Goal: Navigation & Orientation: Find specific page/section

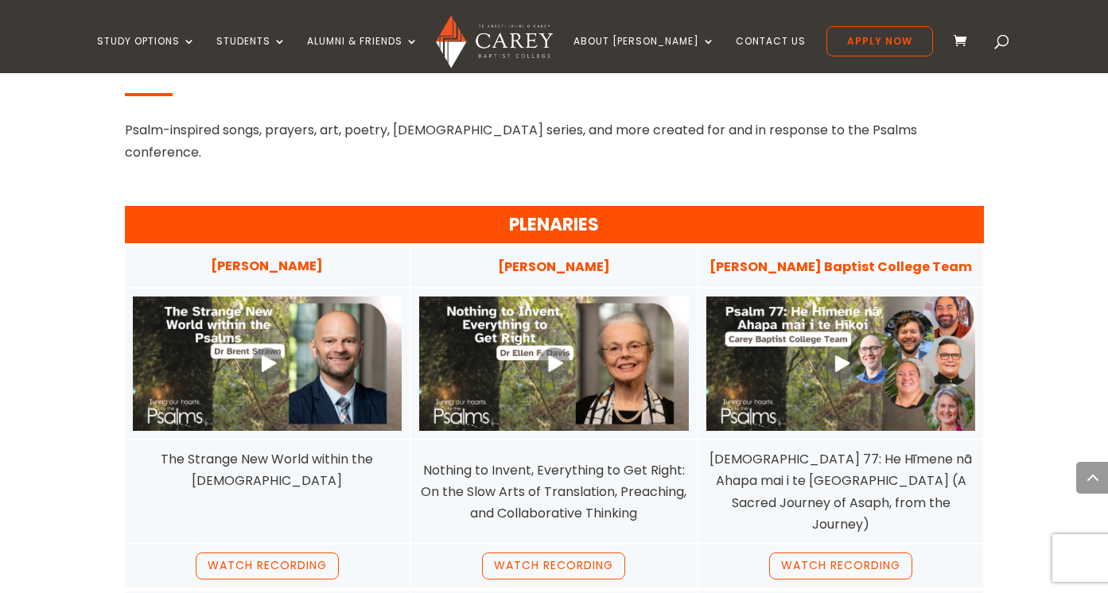
scroll to position [1312, 0]
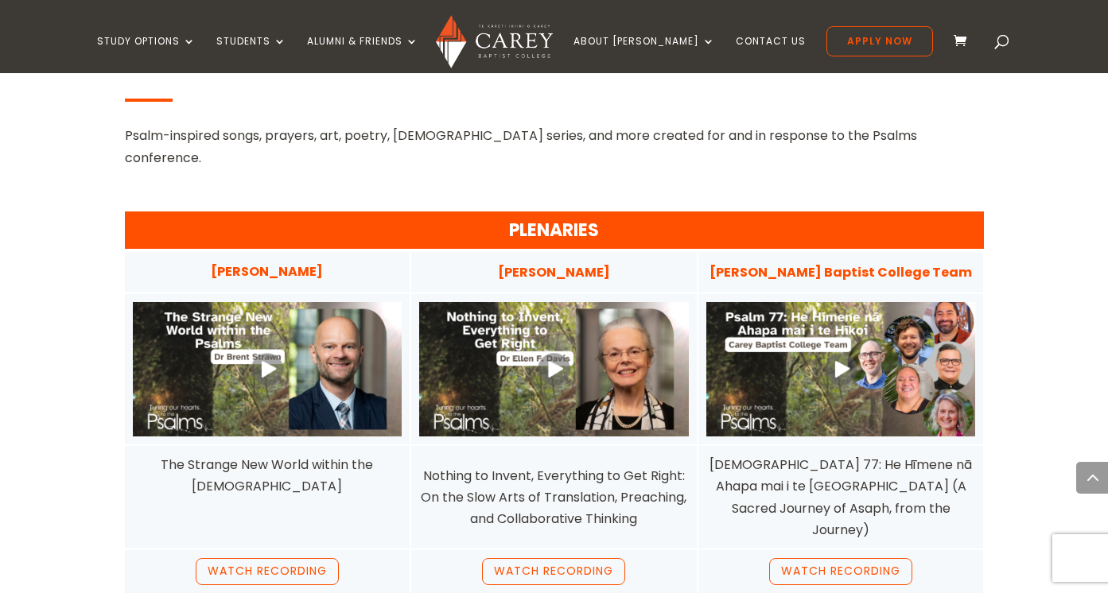
click at [262, 302] on link at bounding box center [268, 369] width 270 height 134
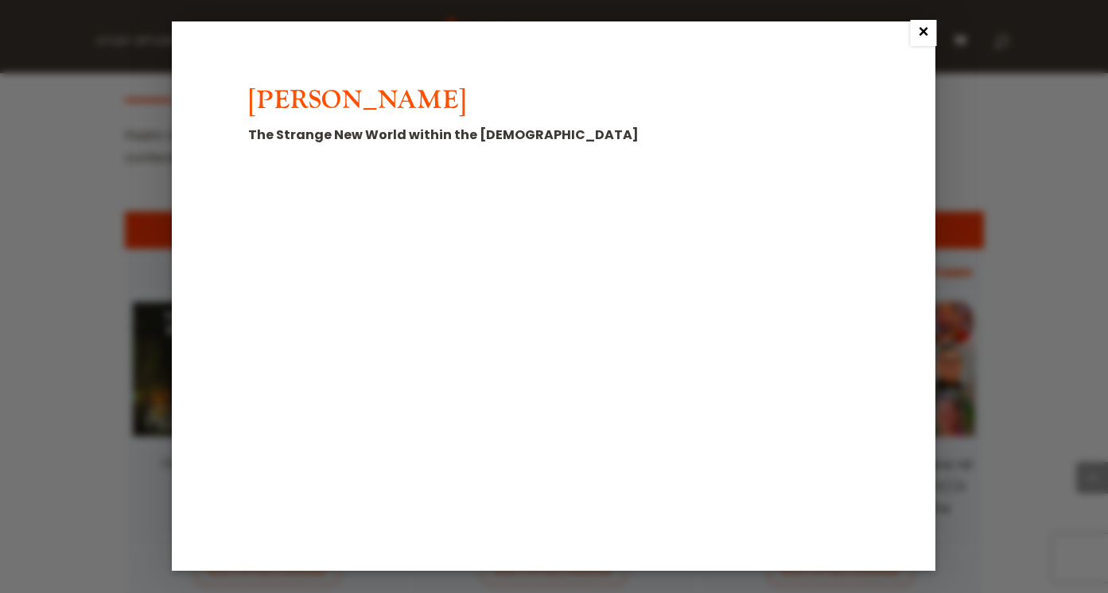
click at [924, 30] on link "×" at bounding box center [923, 33] width 26 height 26
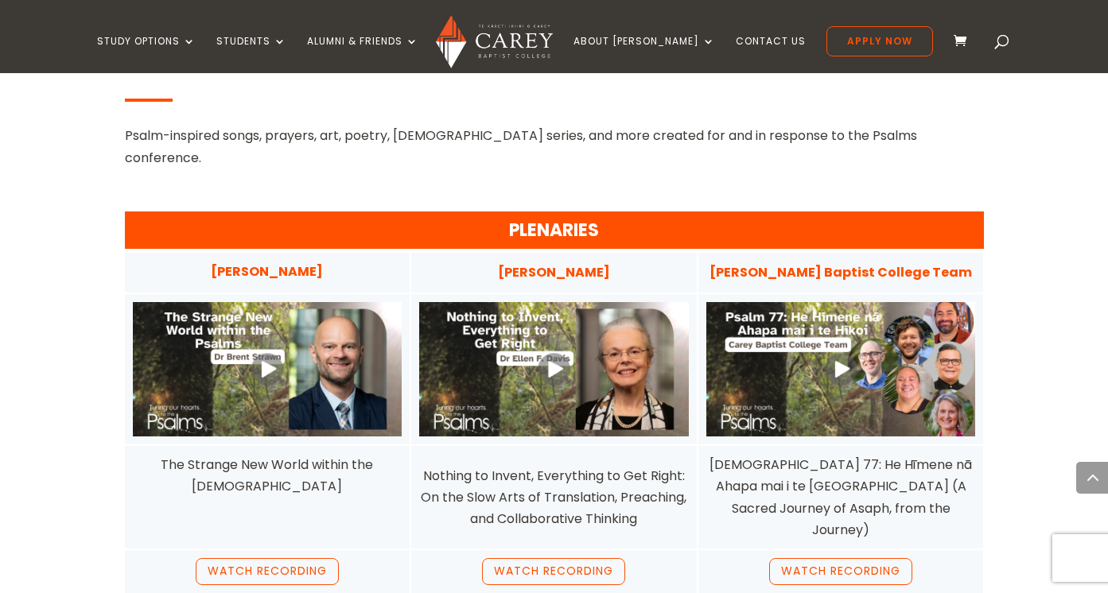
click at [551, 302] on link at bounding box center [554, 369] width 270 height 134
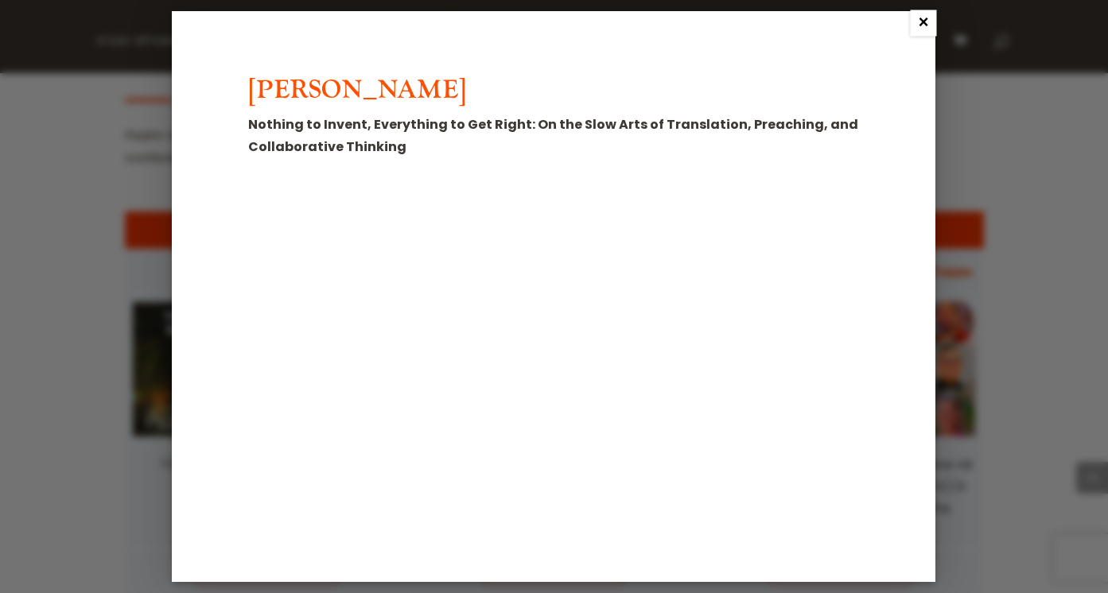
click at [926, 21] on link "×" at bounding box center [923, 23] width 26 height 26
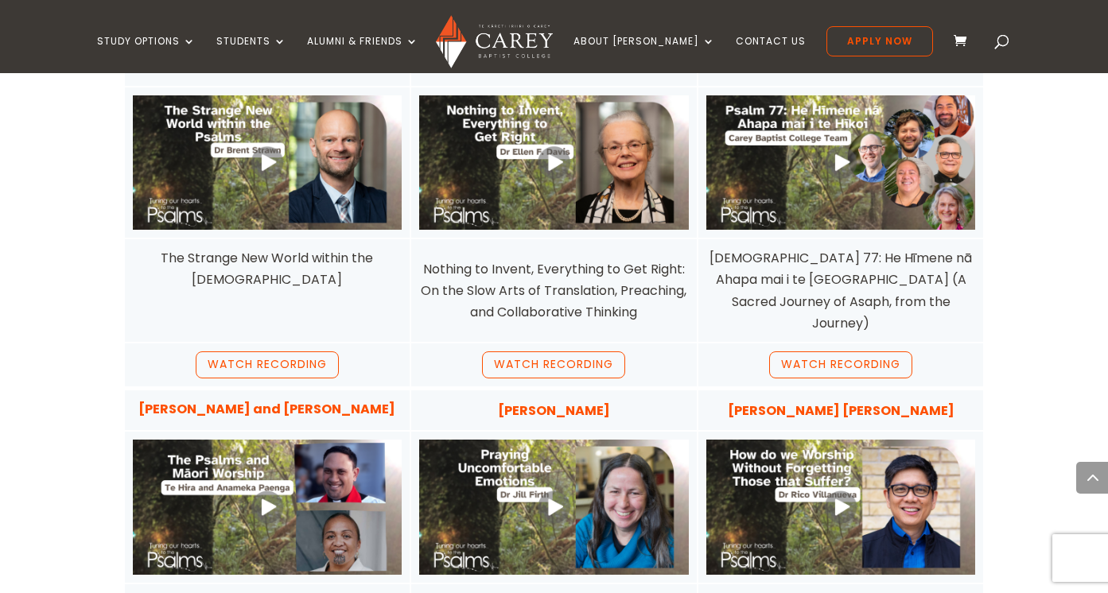
scroll to position [1520, 0]
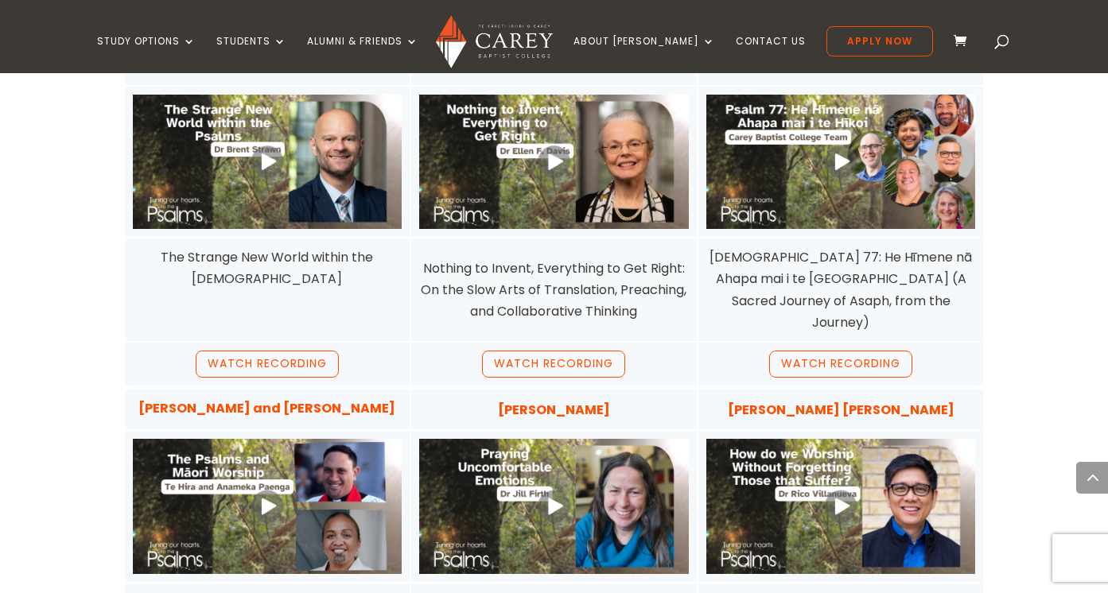
click at [262, 439] on link at bounding box center [268, 506] width 270 height 134
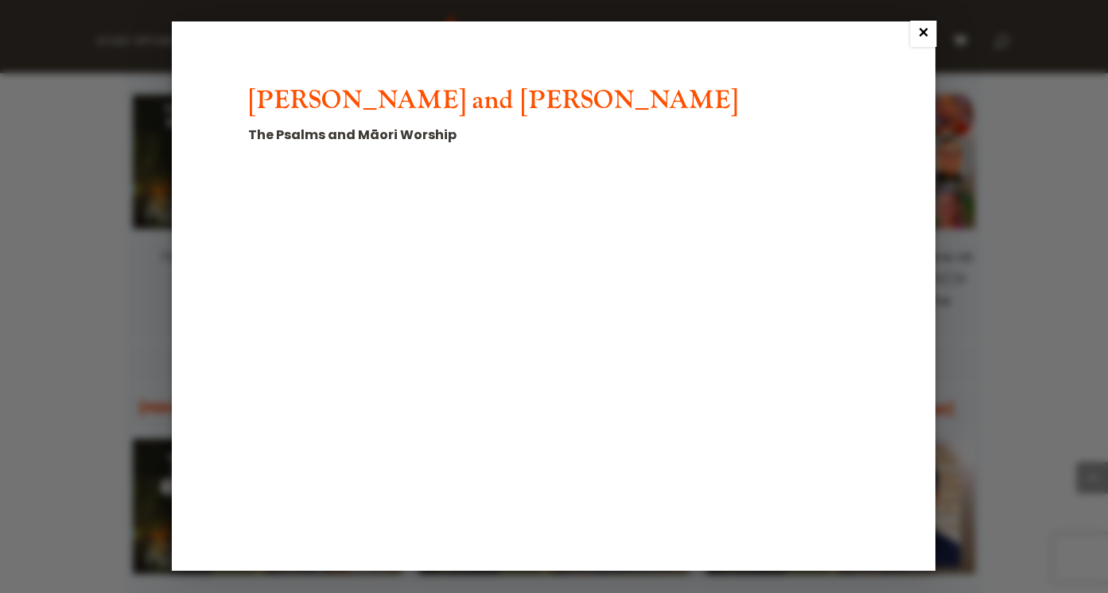
click at [925, 32] on link "×" at bounding box center [923, 34] width 26 height 26
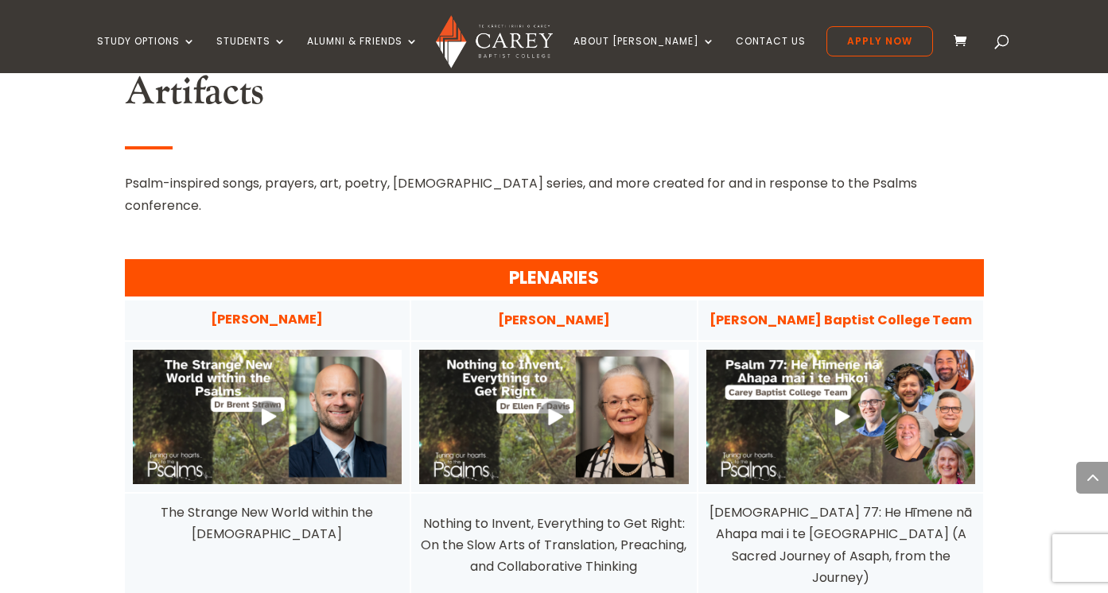
scroll to position [1140, 0]
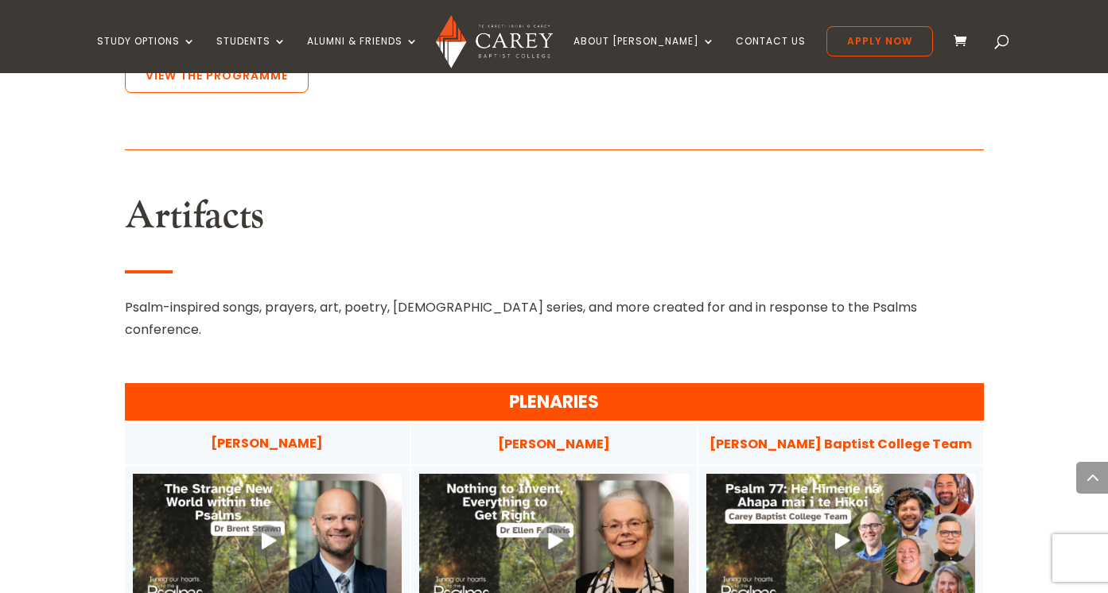
click at [270, 474] on link at bounding box center [268, 541] width 270 height 134
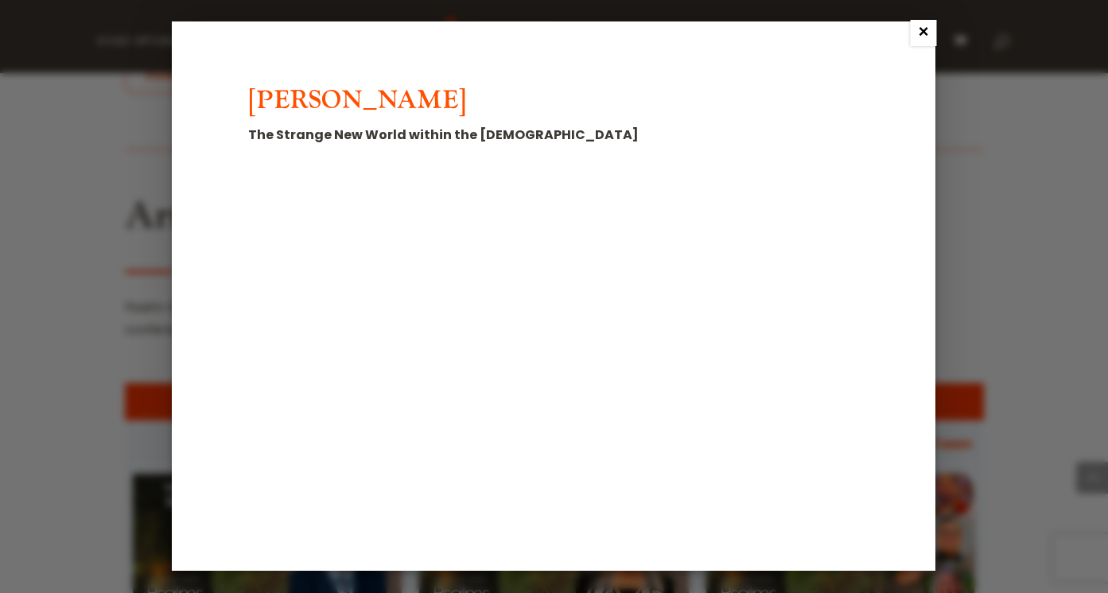
click at [925, 33] on link "×" at bounding box center [923, 33] width 26 height 26
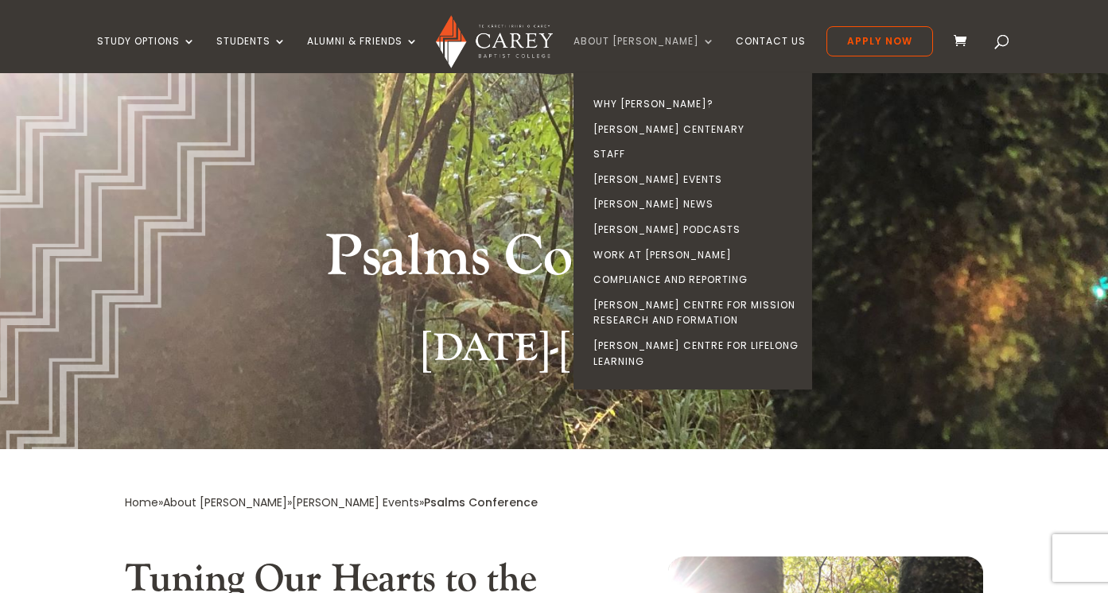
scroll to position [0, 0]
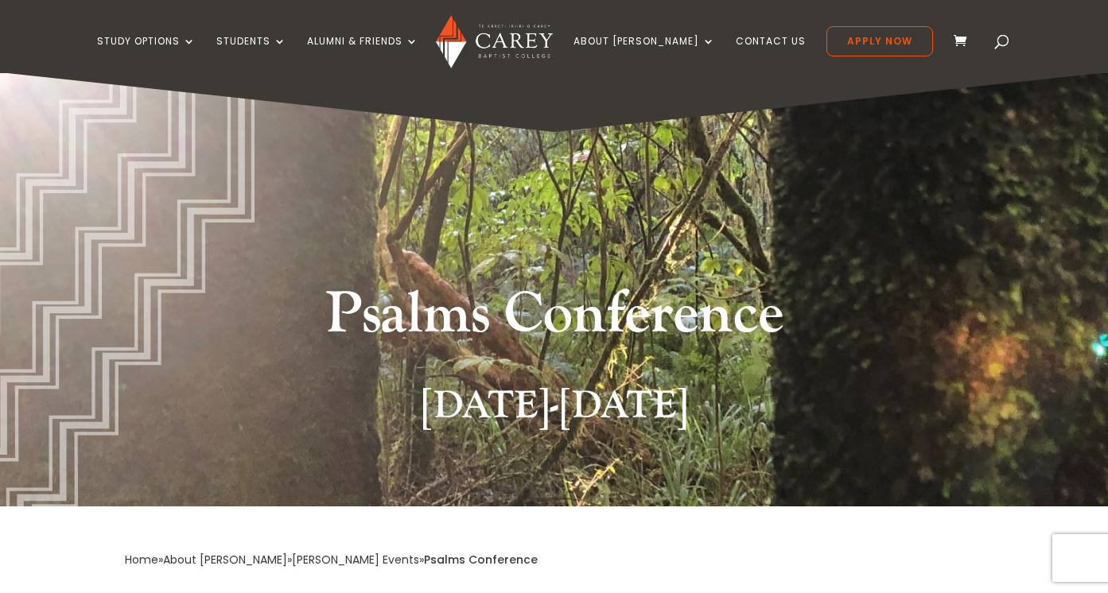
click at [538, 34] on img at bounding box center [494, 41] width 117 height 53
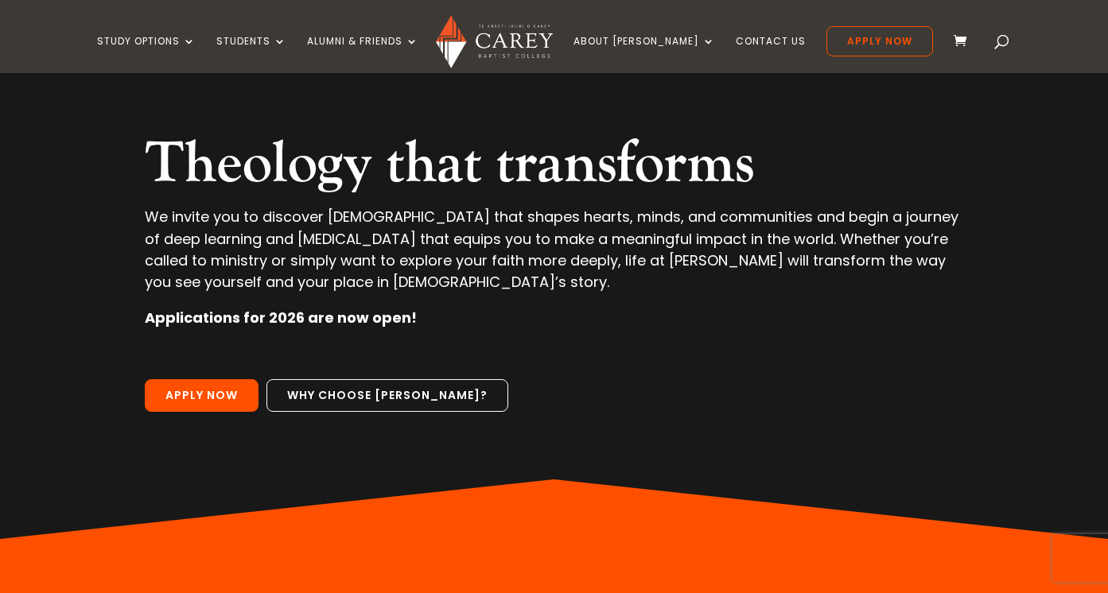
scroll to position [128, 0]
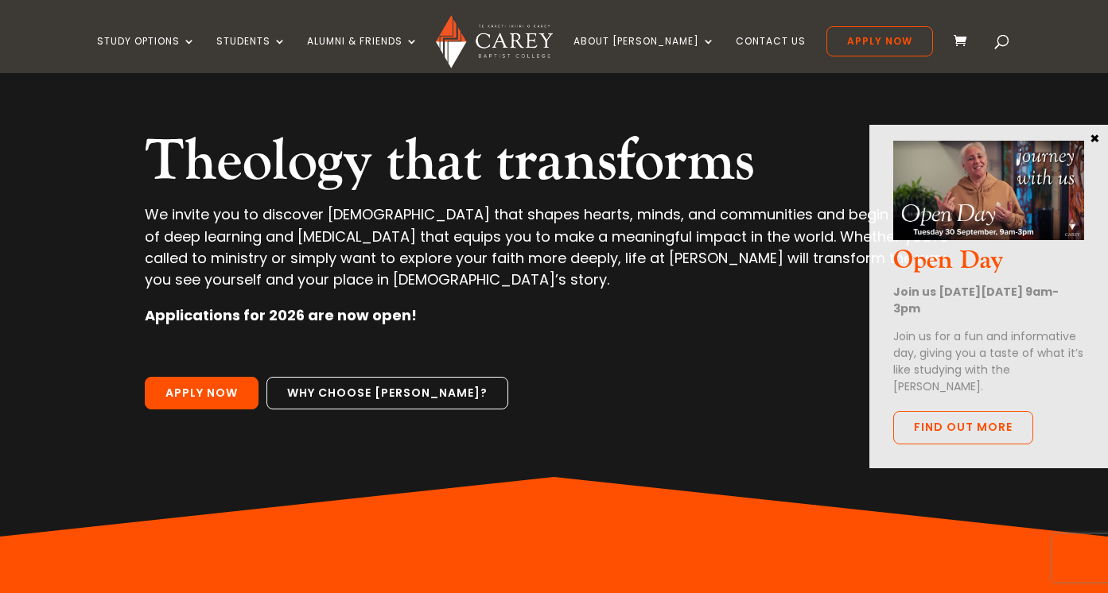
click at [1092, 138] on button "×" at bounding box center [1094, 137] width 16 height 14
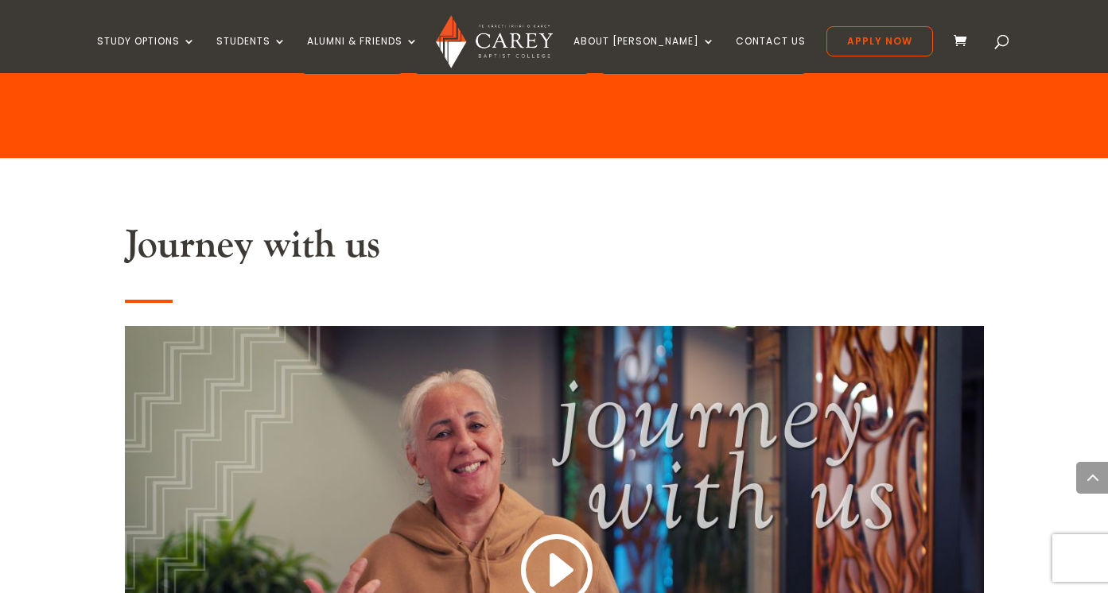
scroll to position [716, 0]
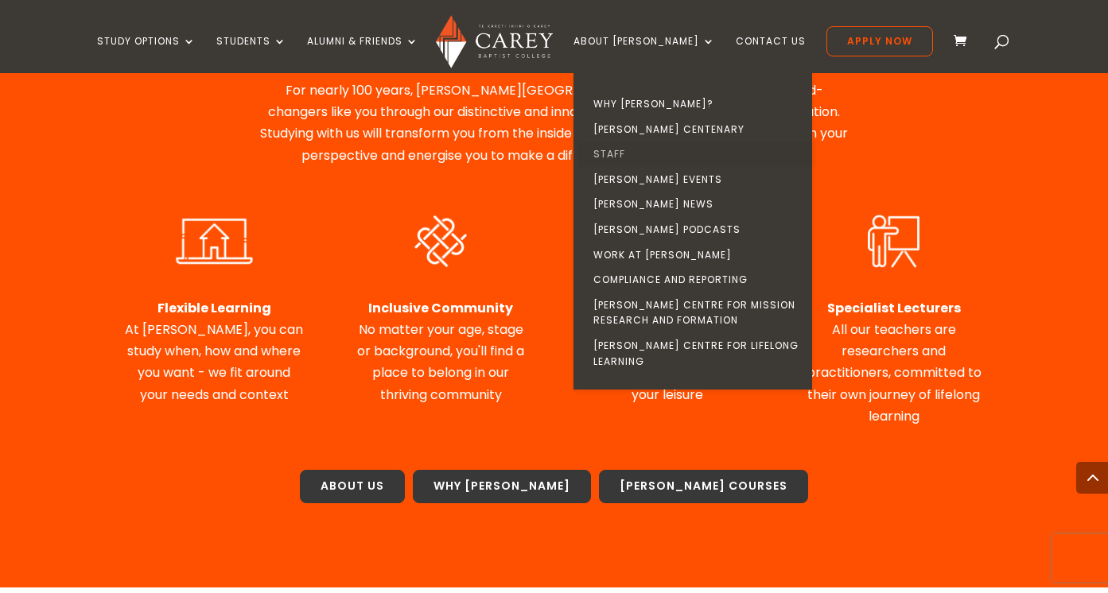
click at [635, 153] on link "Staff" at bounding box center [696, 154] width 239 height 25
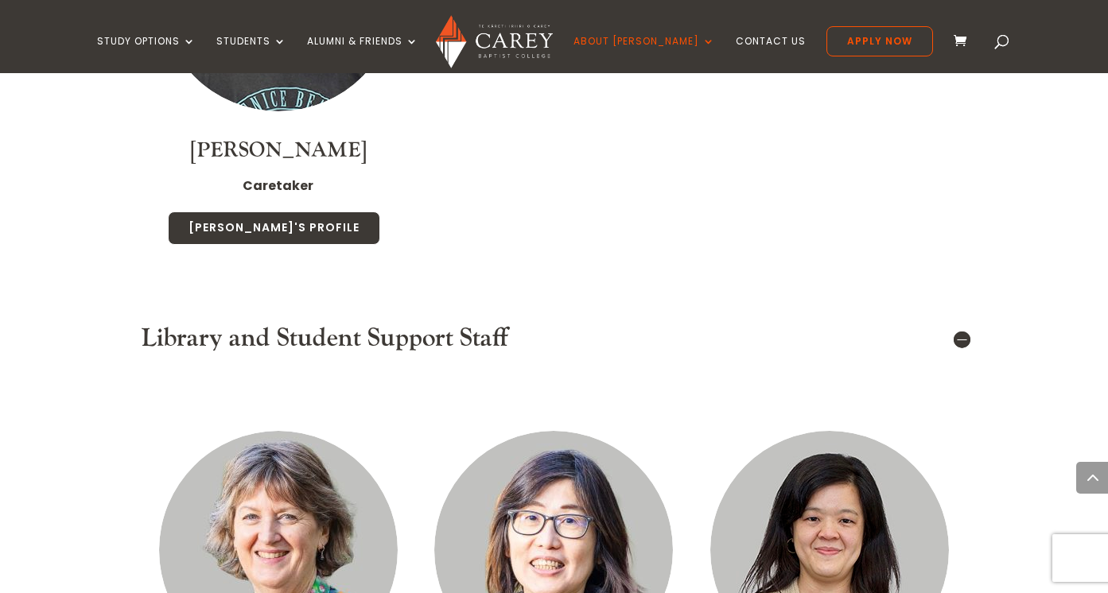
scroll to position [6411, 0]
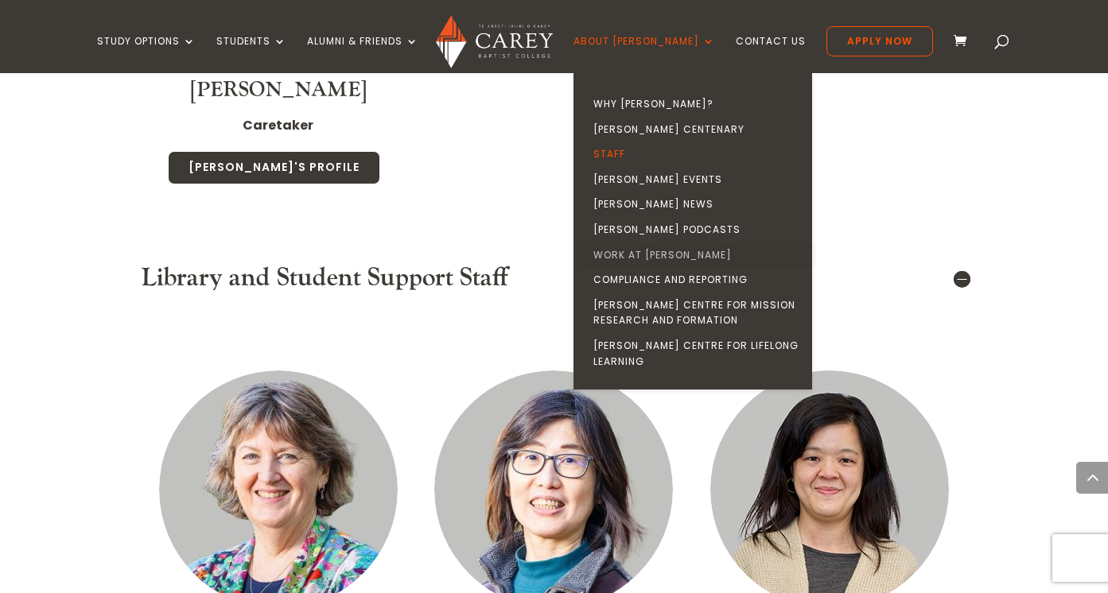
click at [671, 254] on link "Work at [PERSON_NAME]" at bounding box center [696, 255] width 239 height 25
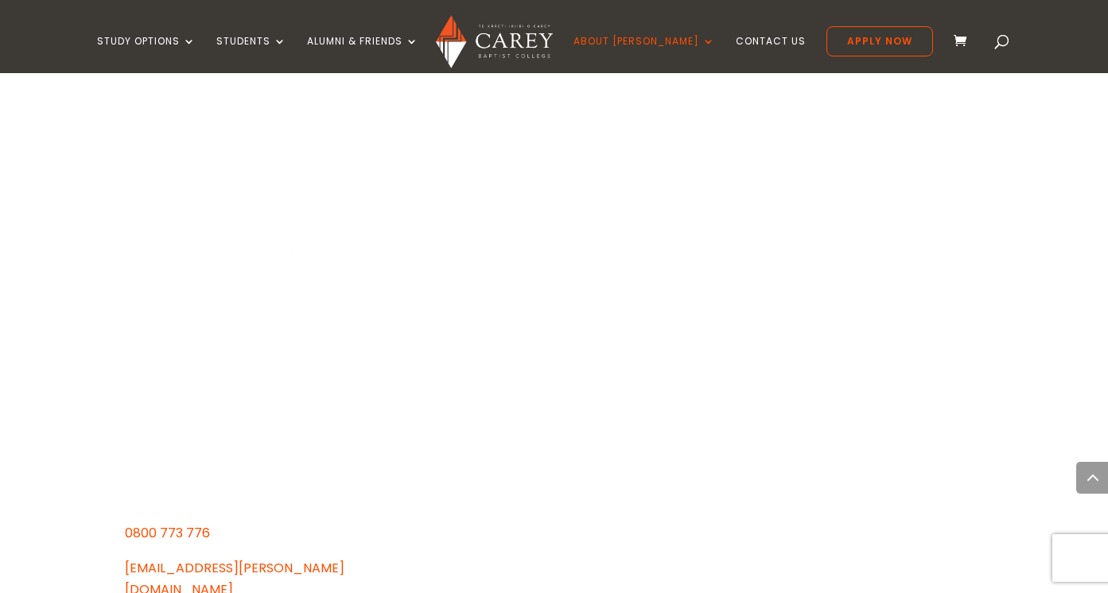
scroll to position [1424, 0]
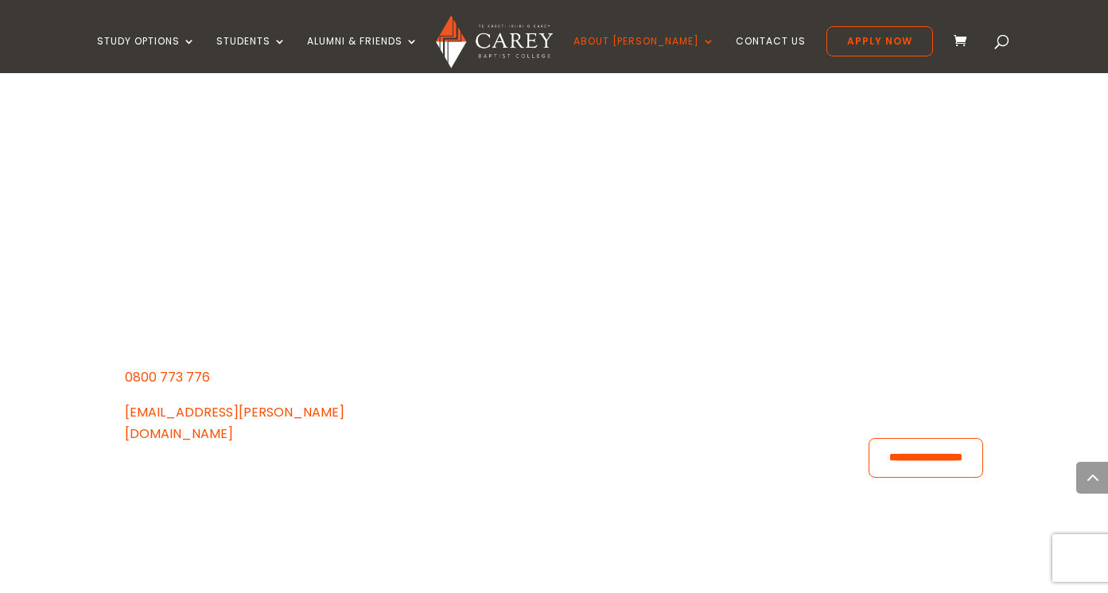
click at [530, 45] on img at bounding box center [494, 41] width 117 height 53
